Goal: Task Accomplishment & Management: Use online tool/utility

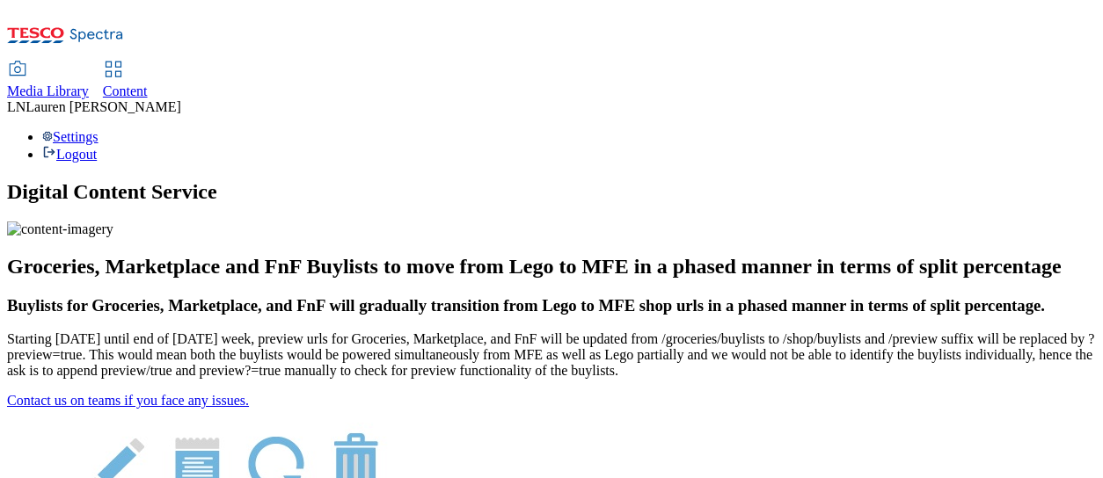
click at [353, 62] on div "Media Library Content" at bounding box center [551, 80] width 1089 height 37
click at [148, 84] on div "Content" at bounding box center [125, 92] width 45 height 16
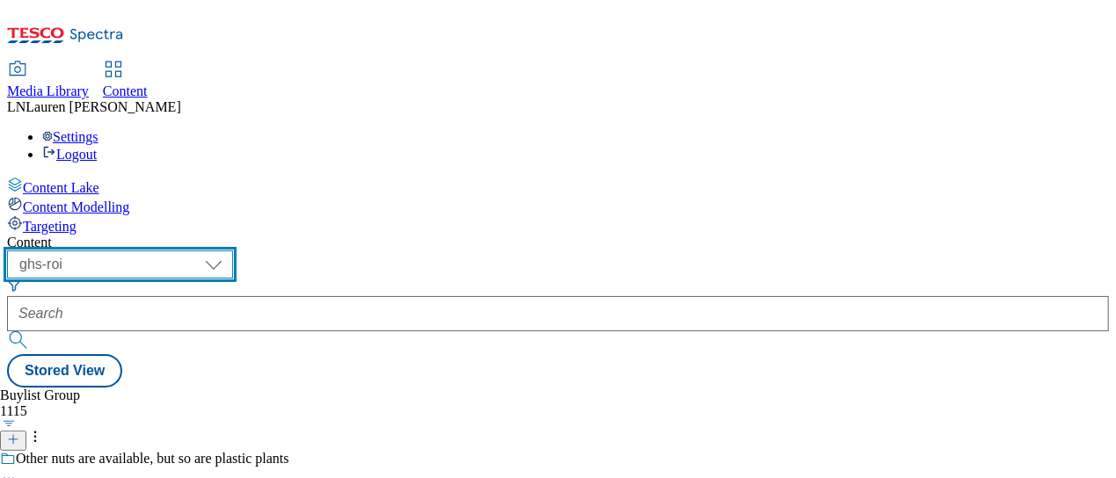
click at [233, 251] on select "ghs-roi ghs-[GEOGRAPHIC_DATA]" at bounding box center [120, 265] width 226 height 28
select select "ghs-[GEOGRAPHIC_DATA]"
click at [229, 251] on select "ghs-roi ghs-[GEOGRAPHIC_DATA]" at bounding box center [120, 265] width 226 height 28
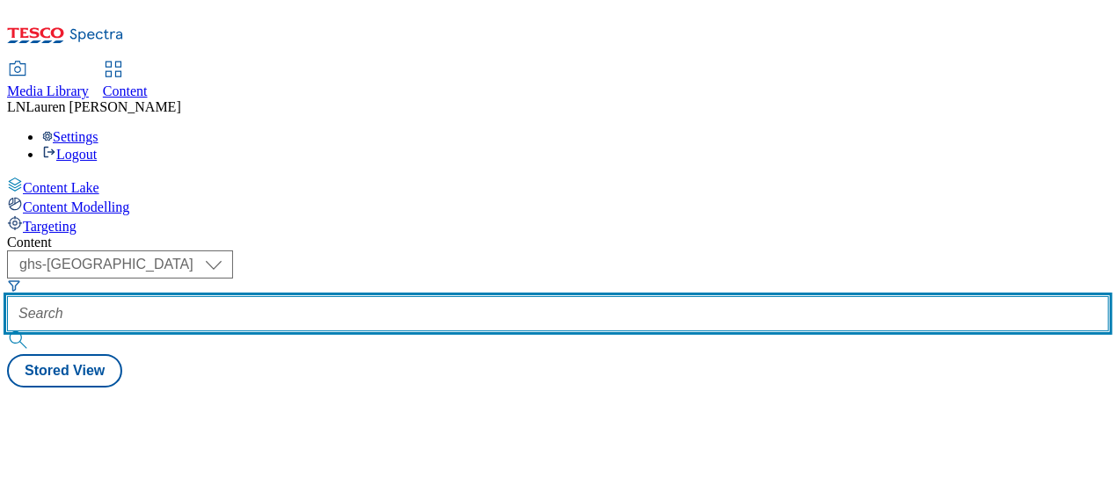
click at [417, 296] on input "text" at bounding box center [558, 313] width 1102 height 35
paste input "541628"
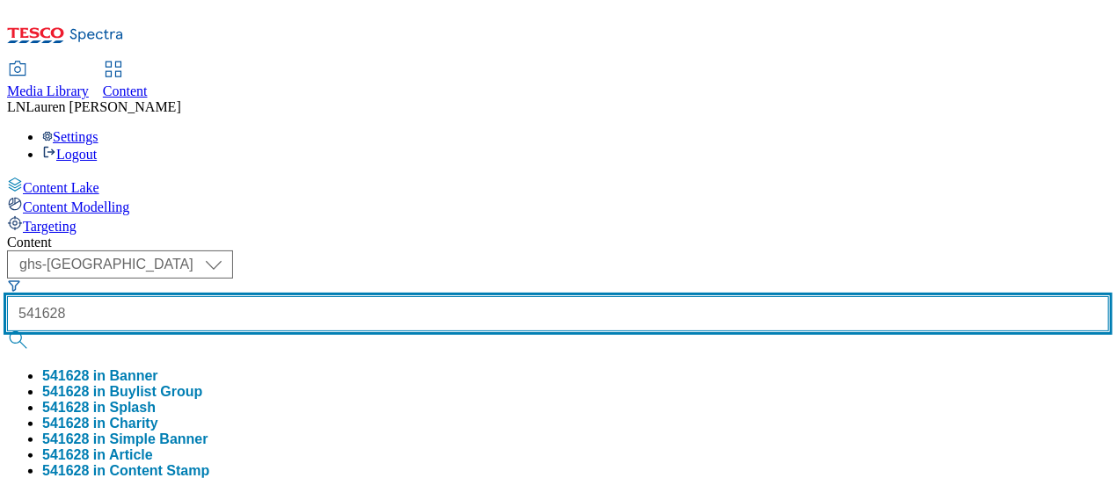
type input "541628"
click at [7, 332] on button "submit" at bounding box center [19, 341] width 25 height 18
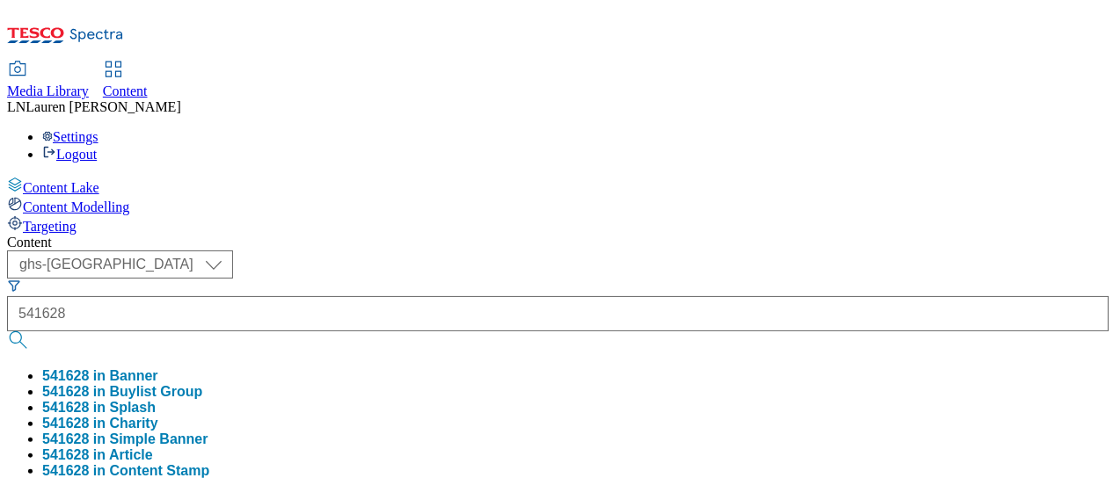
click at [672, 235] on div "Content" at bounding box center [558, 243] width 1102 height 16
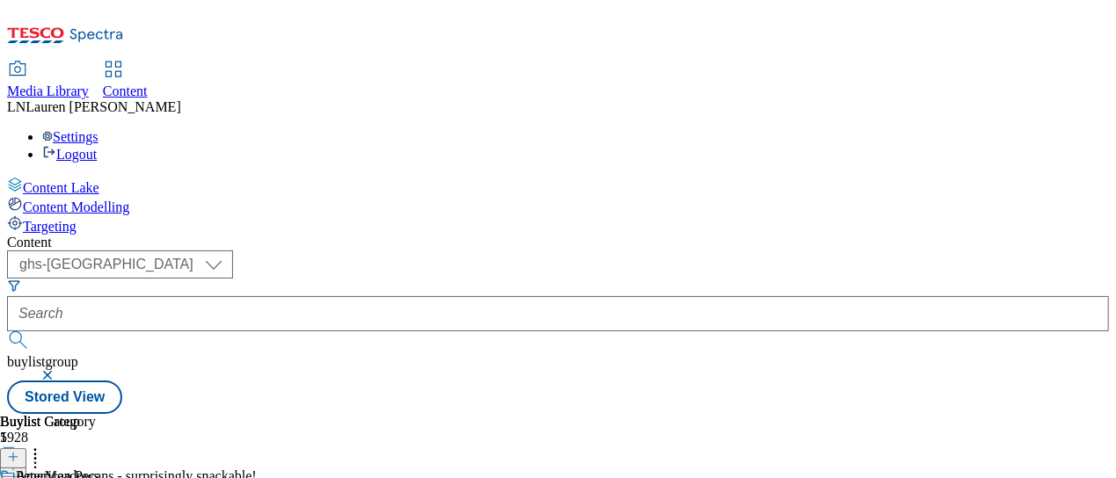
click at [44, 446] on icon at bounding box center [35, 455] width 18 height 18
click at [19, 451] on icon at bounding box center [13, 457] width 12 height 12
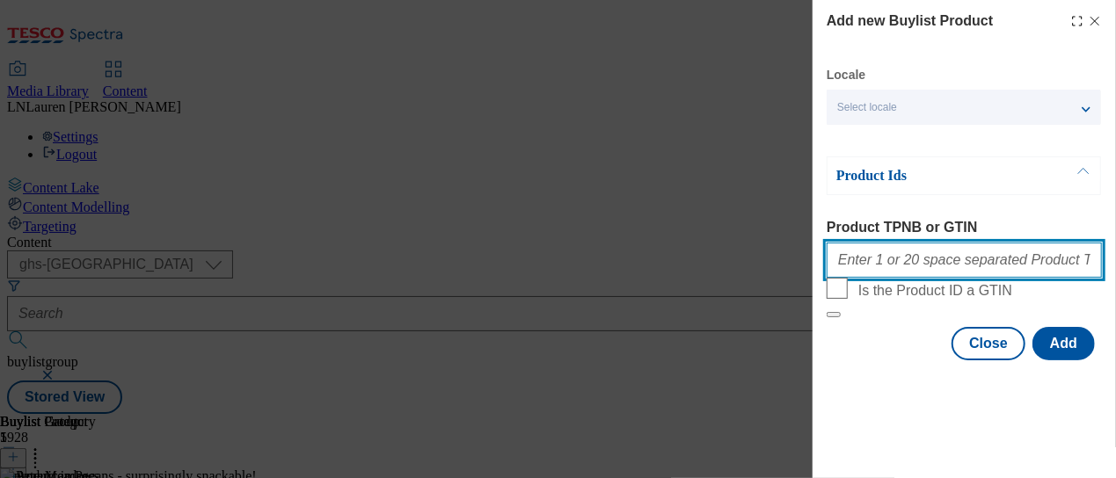
click at [883, 273] on input "Product TPNB or GTIN" at bounding box center [964, 260] width 275 height 35
paste input "70550624"
type input "70550624"
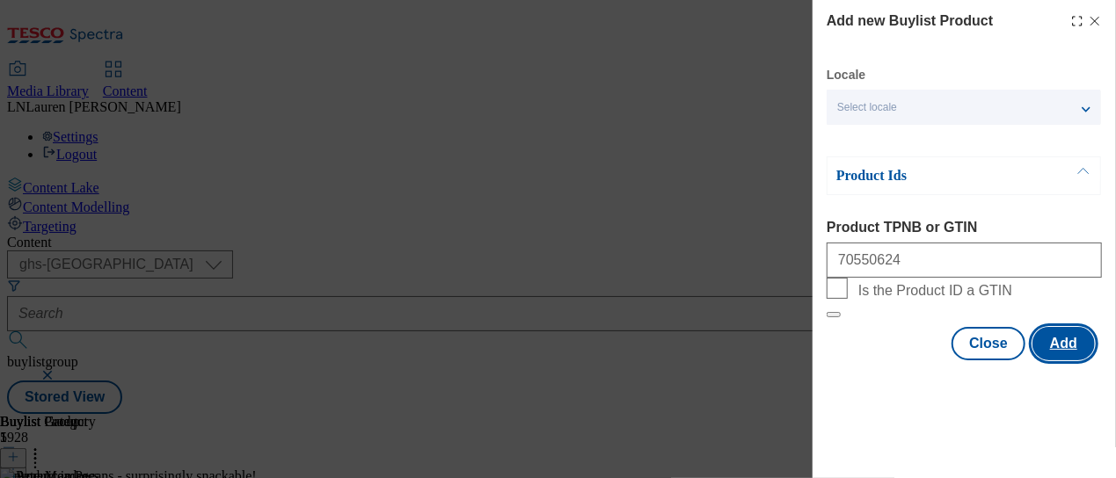
click at [1070, 361] on button "Add" at bounding box center [1063, 343] width 62 height 33
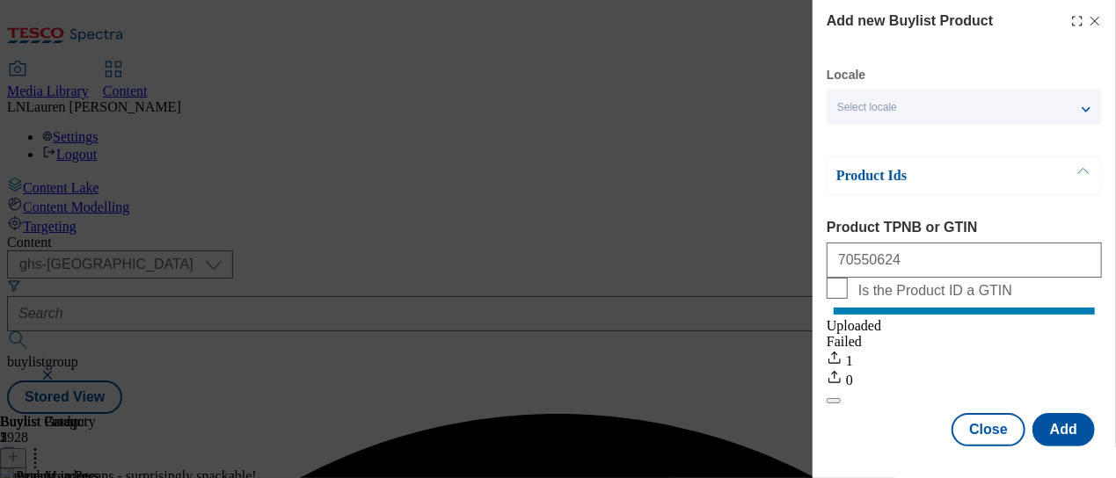
scroll to position [28, 0]
click at [965, 421] on button "Close" at bounding box center [988, 429] width 74 height 33
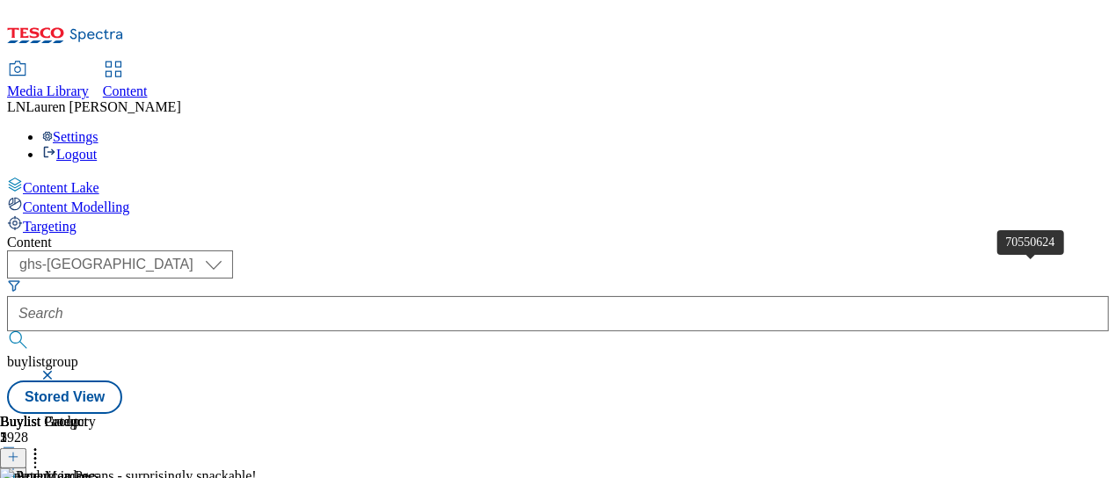
scroll to position [0, 444]
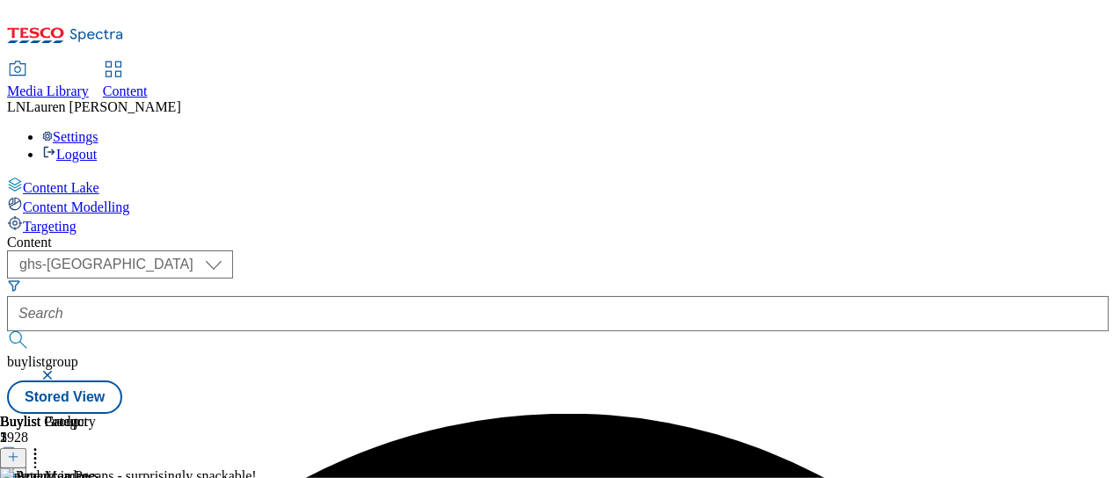
click at [144, 414] on header "Buylist Product 2" at bounding box center [72, 441] width 144 height 55
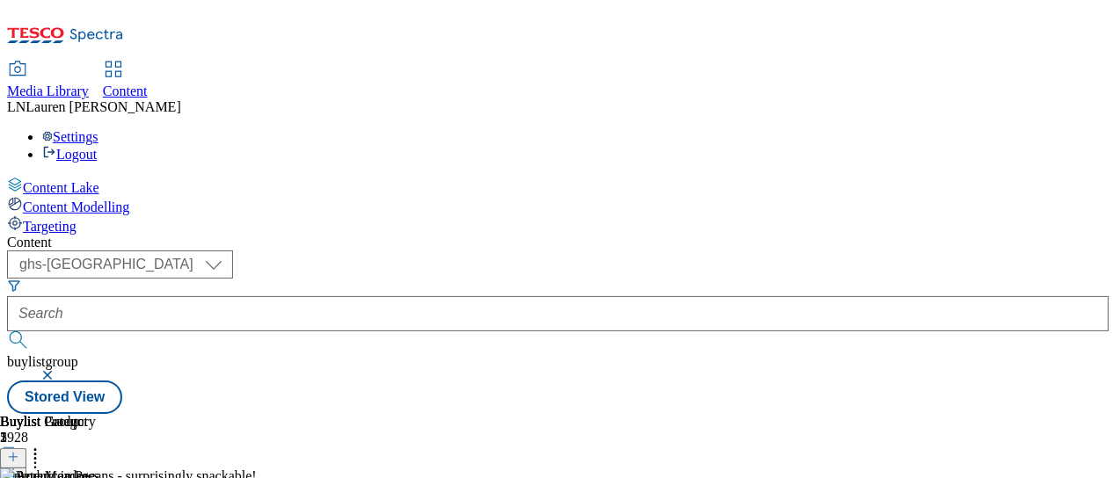
scroll to position [106, 0]
click at [44, 446] on icon at bounding box center [35, 455] width 18 height 18
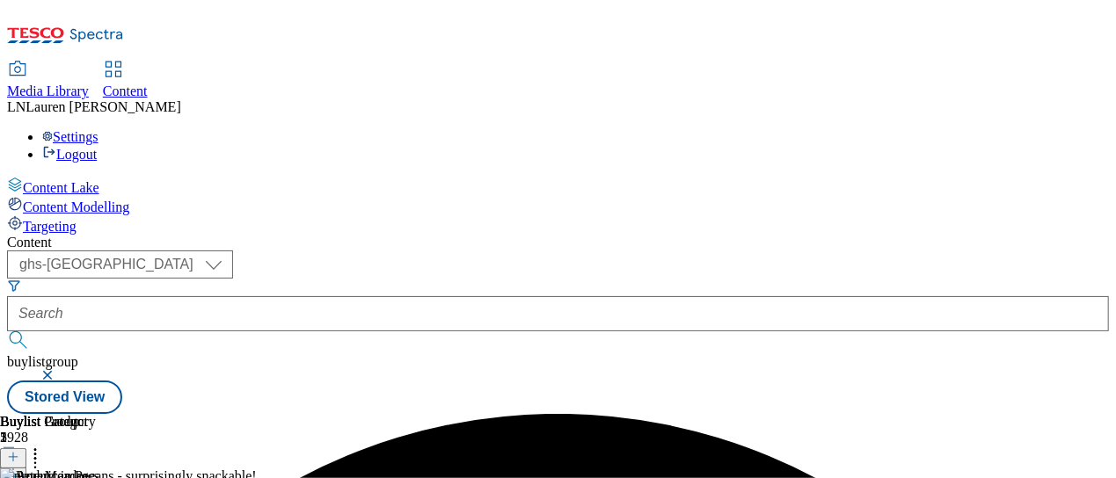
scroll to position [0, 0]
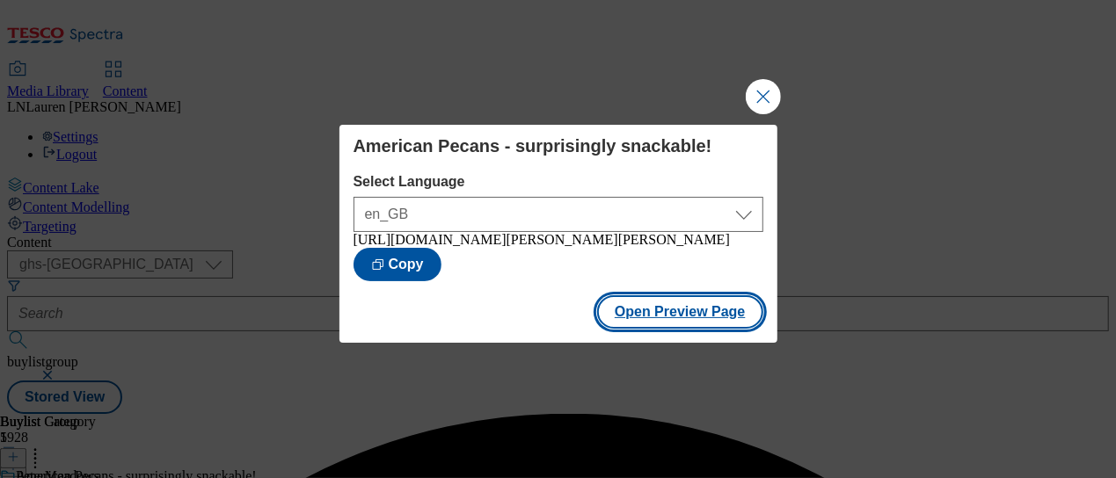
click at [692, 321] on button "Open Preview Page" at bounding box center [680, 311] width 166 height 33
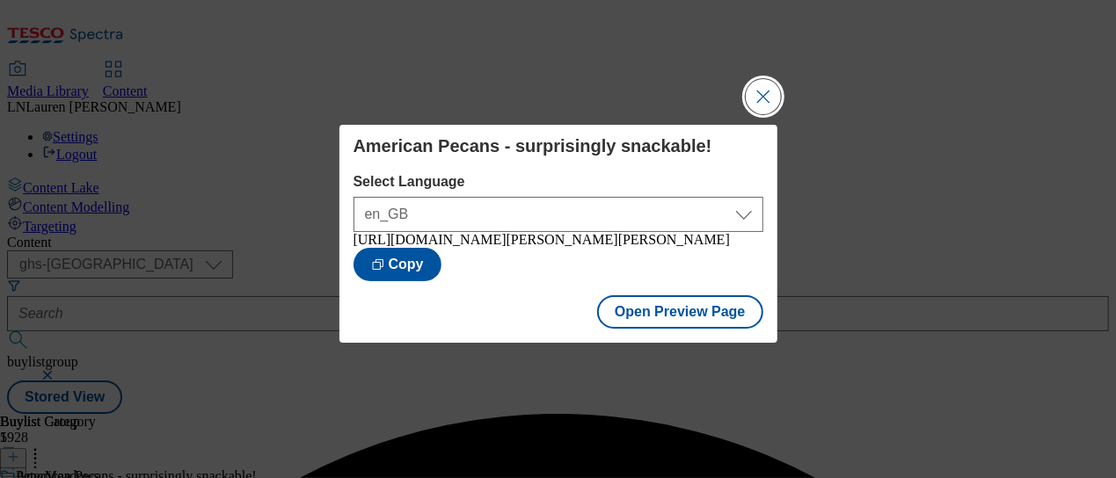
click at [763, 93] on button "Close Modal" at bounding box center [763, 96] width 35 height 35
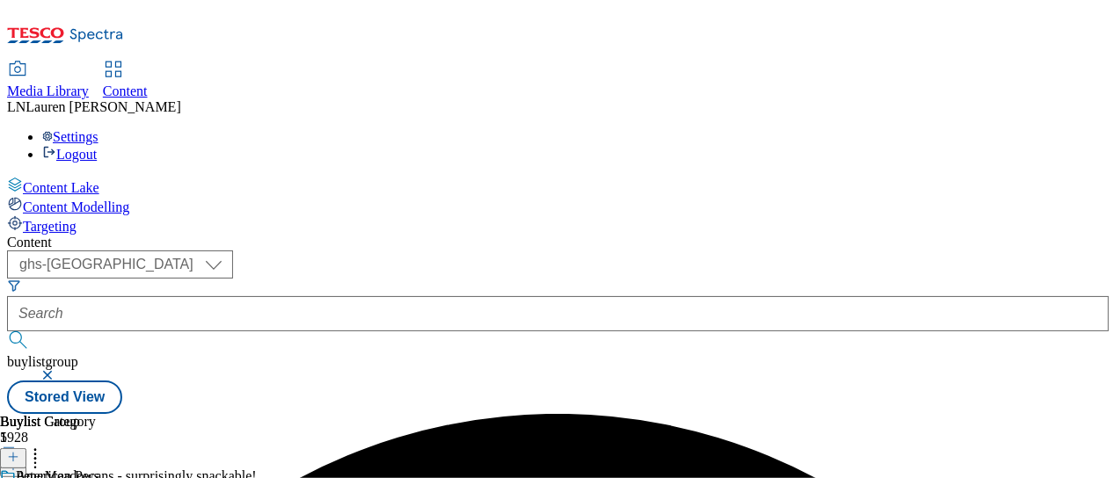
click at [887, 235] on div "Content ( optional ) ghs-roi ghs-[GEOGRAPHIC_DATA] ghs-uk buylistgroup Stored V…" at bounding box center [558, 324] width 1102 height 179
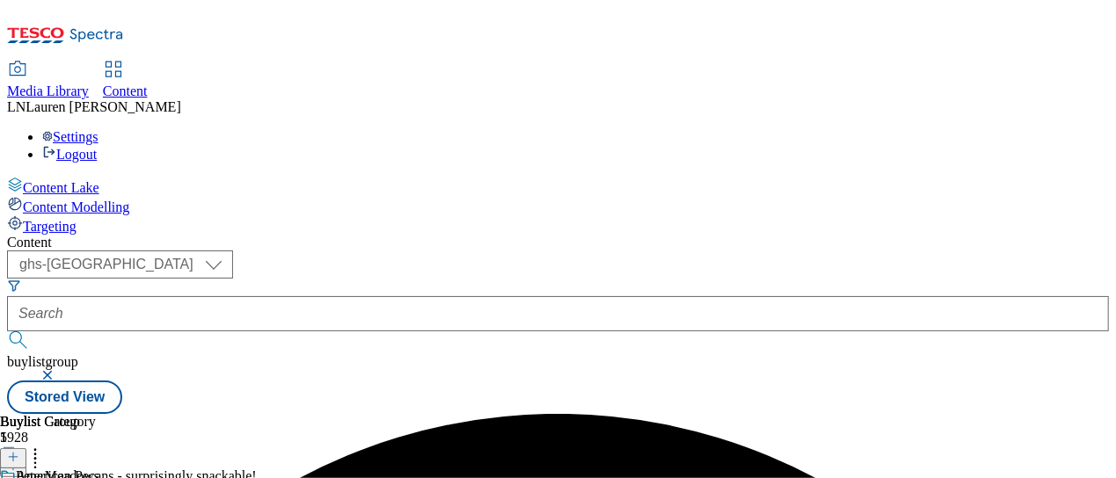
scroll to position [0, 0]
click at [851, 414] on div "Buylist 1 American Pecans - surprisingly snackable! American Pecans - surprisin…" at bounding box center [558, 414] width 1102 height 0
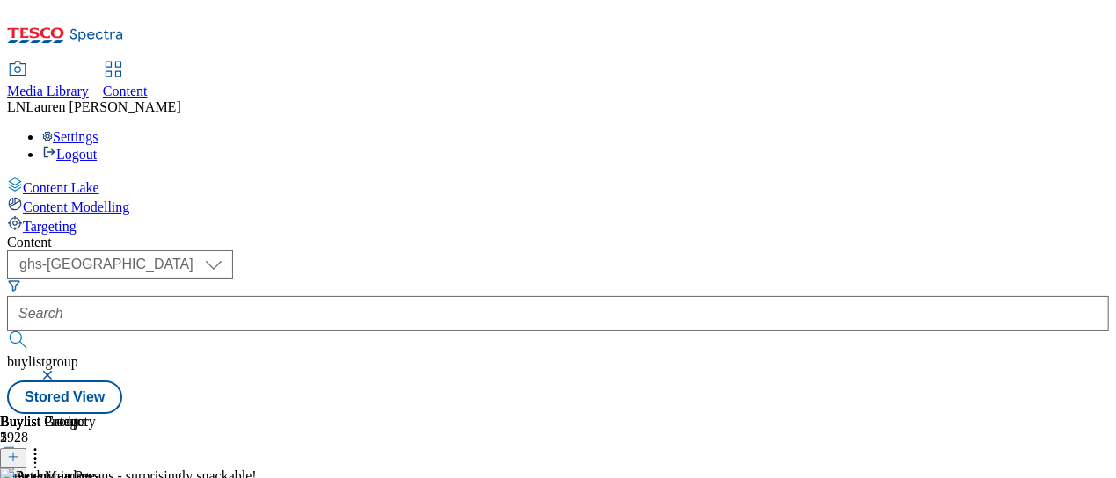
click at [1035, 129] on div "Settings Logout" at bounding box center [558, 145] width 1102 height 33
click at [97, 147] on link "Logout" at bounding box center [69, 154] width 55 height 15
